Goal: Information Seeking & Learning: Learn about a topic

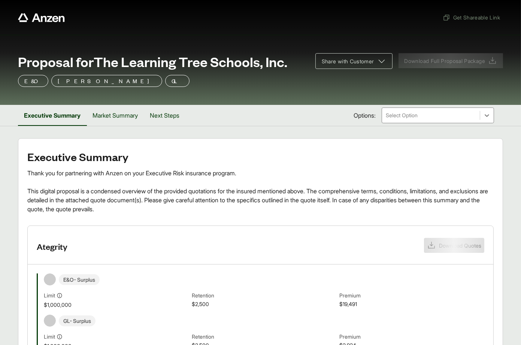
scroll to position [211, 0]
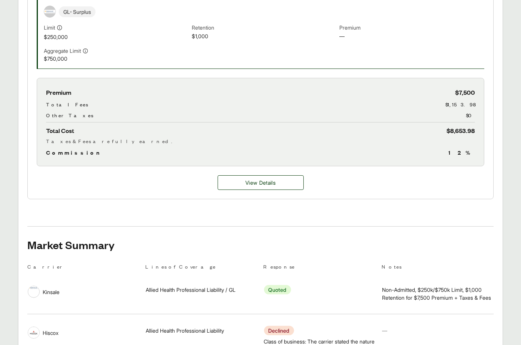
click at [272, 175] on div "View Details" at bounding box center [261, 182] width 466 height 33
click at [257, 181] on span "View Details" at bounding box center [260, 183] width 30 height 8
